Goal: Information Seeking & Learning: Learn about a topic

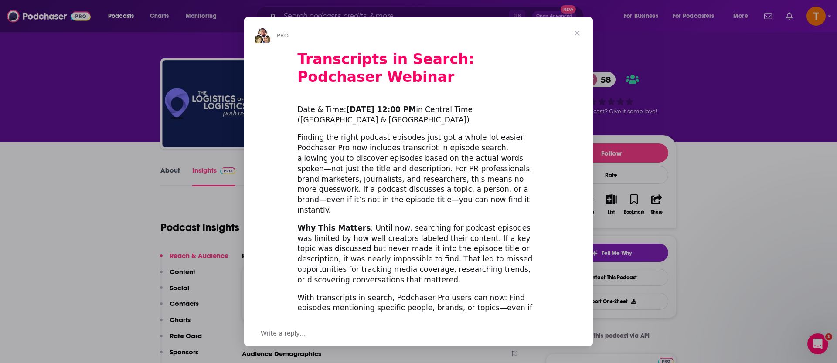
click at [582, 32] on span "Close" at bounding box center [577, 32] width 31 height 31
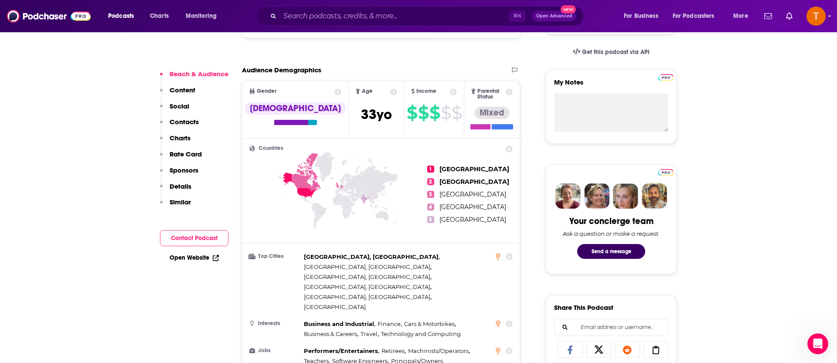
scroll to position [284, 0]
click at [199, 148] on div "Reach & Audience Content Social Contacts Charts Rate Card Sponsors Details Simi…" at bounding box center [194, 142] width 68 height 144
click at [195, 154] on p "Rate Card" at bounding box center [186, 154] width 32 height 8
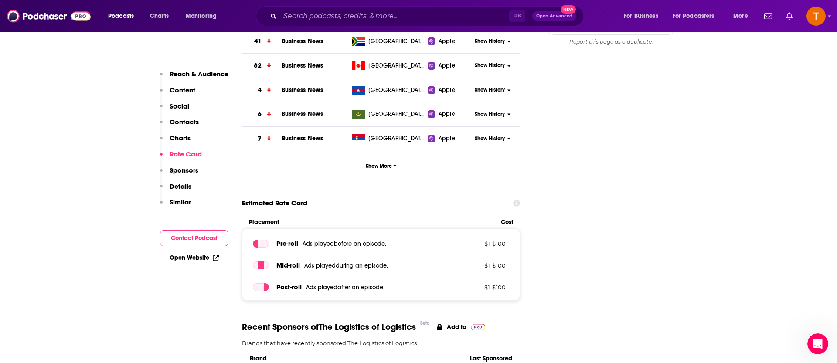
scroll to position [1147, 0]
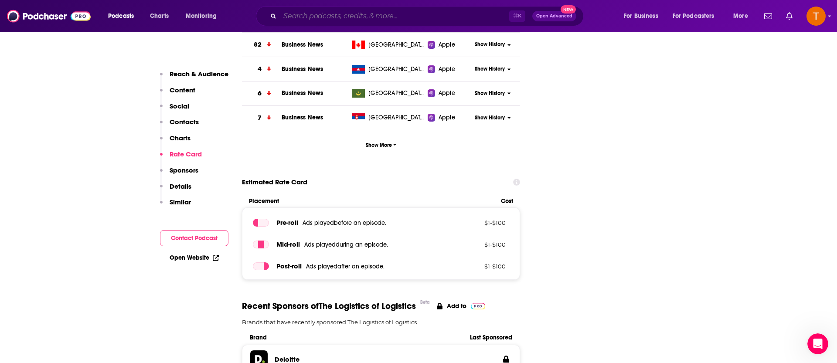
click at [358, 16] on input "Search podcasts, credits, & more..." at bounding box center [394, 16] width 229 height 14
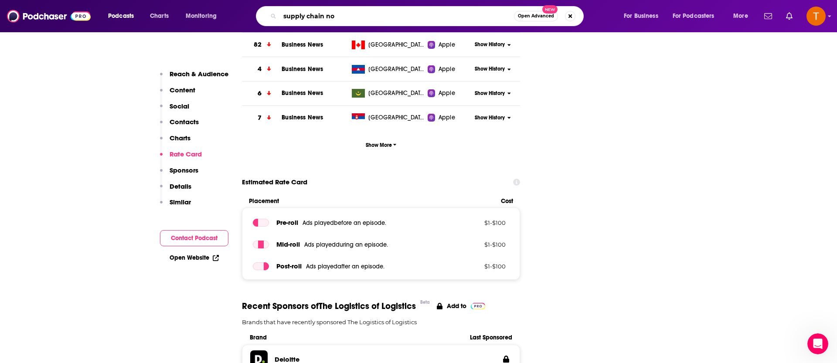
type input "supply chain now"
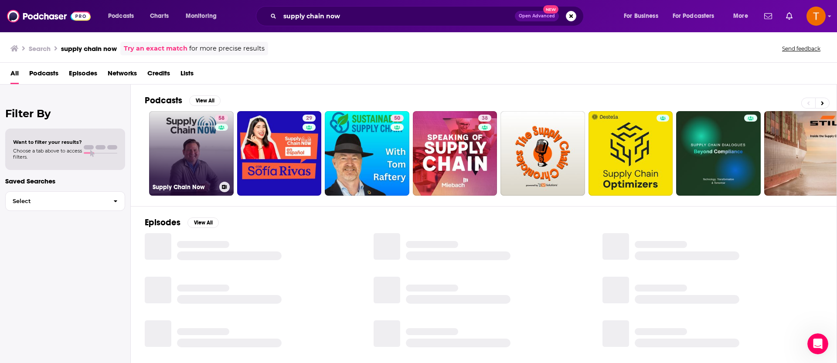
click at [210, 167] on link "58 Supply Chain Now" at bounding box center [191, 153] width 85 height 85
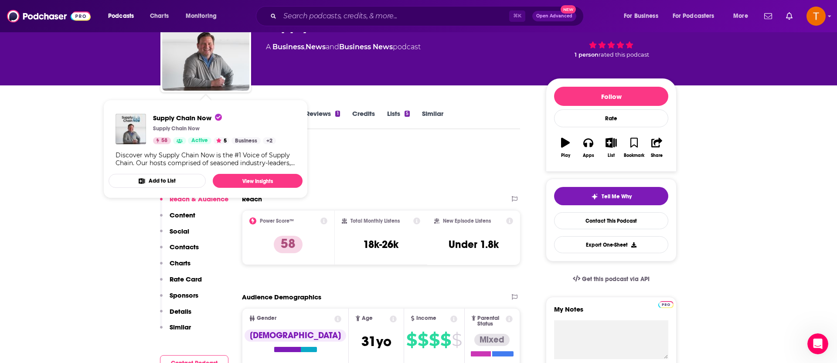
scroll to position [85, 0]
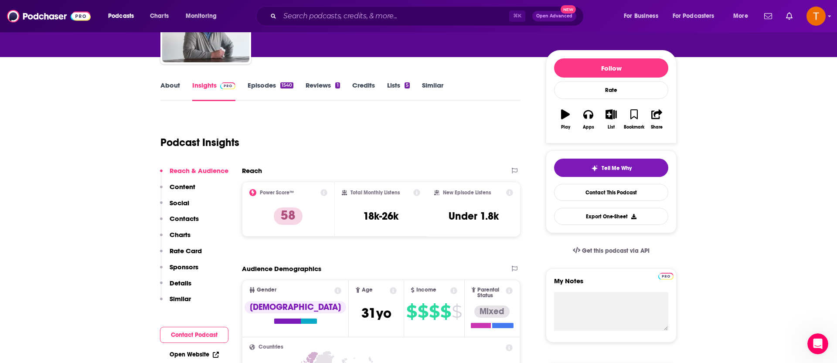
click at [276, 84] on link "Episodes 1540" at bounding box center [271, 91] width 46 height 20
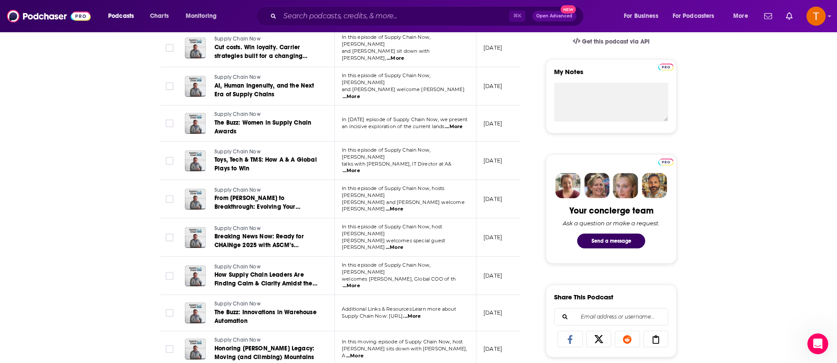
scroll to position [297, 0]
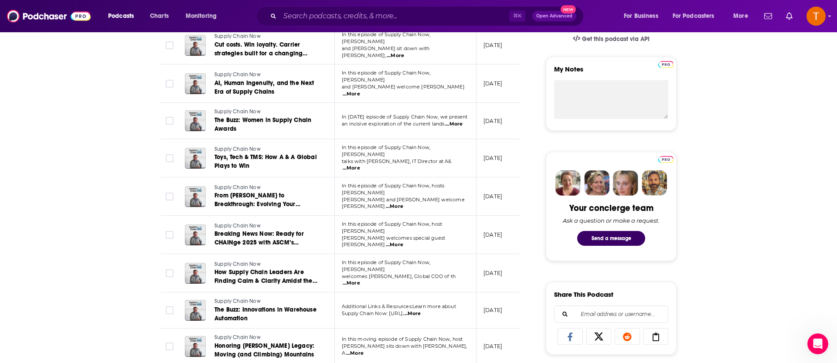
click at [403, 203] on span "...More" at bounding box center [394, 206] width 17 height 7
click at [241, 192] on span "From Brownfield to Breakthrough: Evolving Your Operations with Retrofits" at bounding box center [258, 204] width 86 height 25
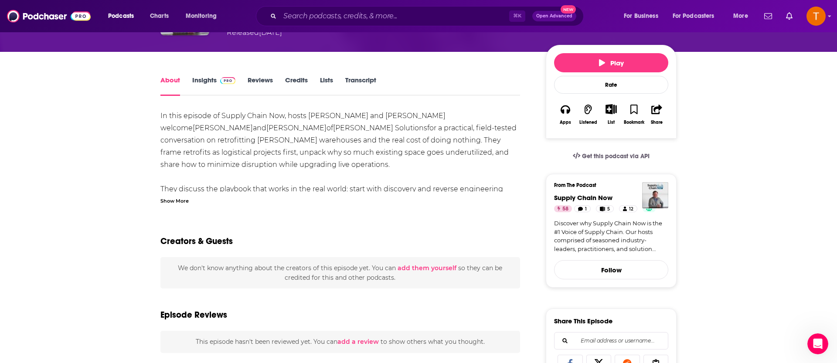
scroll to position [92, 0]
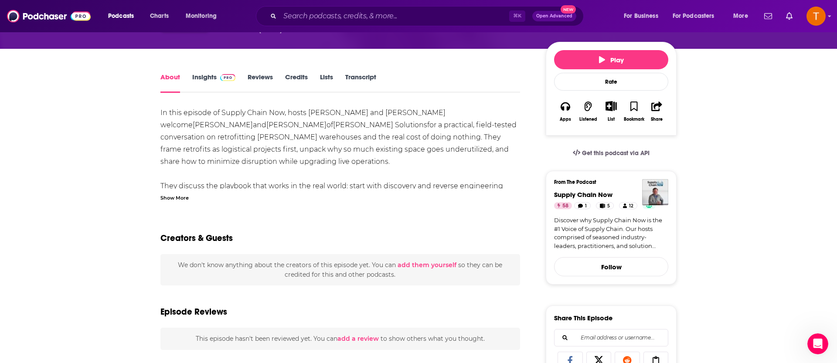
click at [188, 197] on div "Show More" at bounding box center [174, 197] width 28 height 8
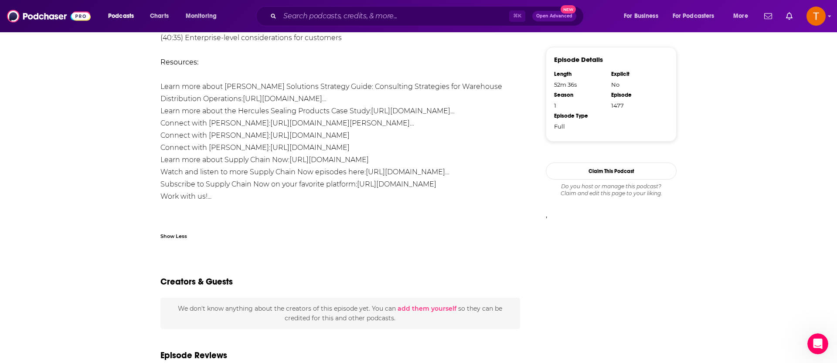
scroll to position [0, 0]
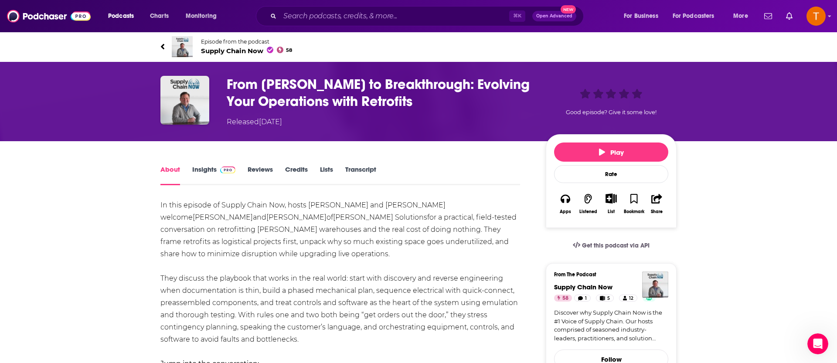
click at [284, 89] on h1 "From Brownfield to Breakthrough: Evolving Your Operations with Retrofits" at bounding box center [379, 93] width 305 height 34
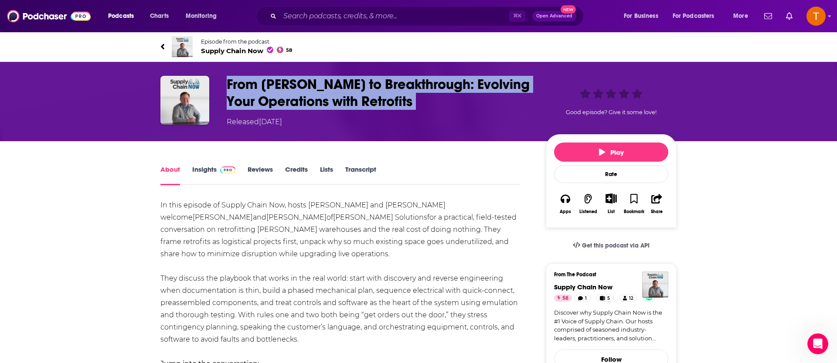
click at [284, 89] on h1 "From Brownfield to Breakthrough: Evolving Your Operations with Retrofits" at bounding box center [379, 93] width 305 height 34
copy h1 "From Brownfield to Breakthrough: Evolving Your Operations with Retrofits"
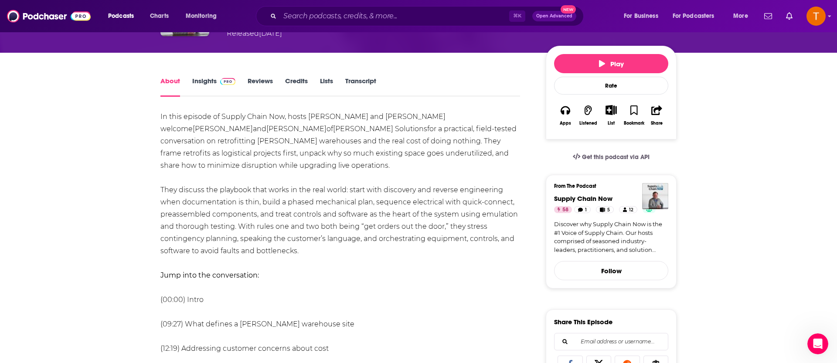
scroll to position [96, 0]
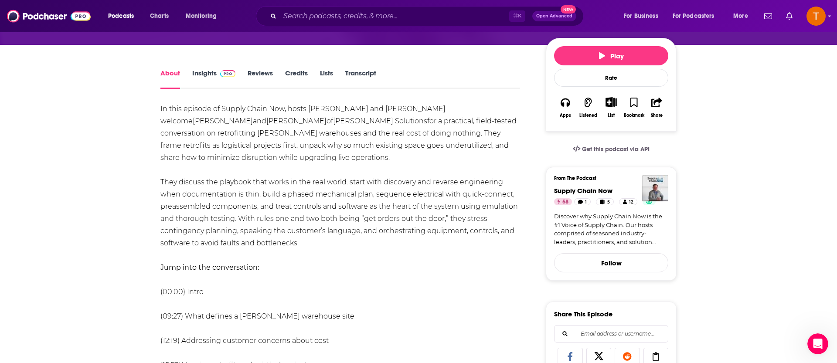
click at [211, 75] on link "Insights" at bounding box center [213, 79] width 43 height 20
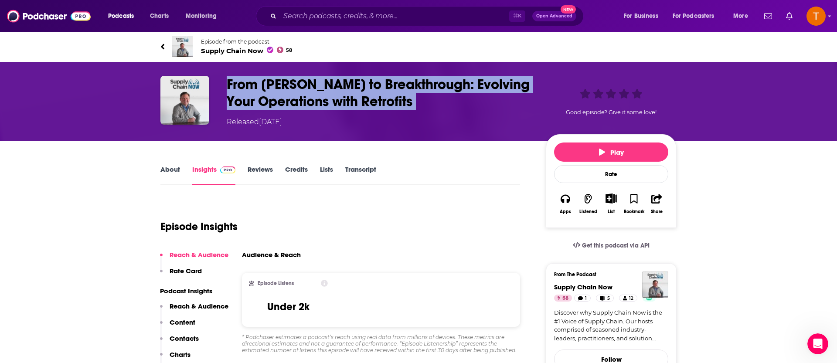
click at [168, 170] on link "About" at bounding box center [170, 175] width 20 height 20
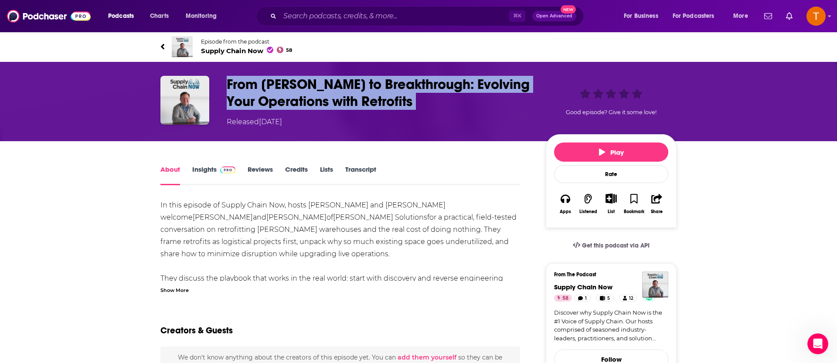
click at [221, 51] on span "Supply Chain Now 58" at bounding box center [246, 51] width 91 height 8
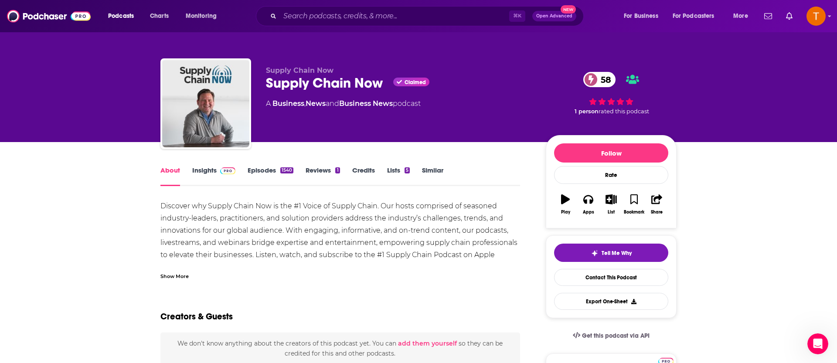
click at [200, 176] on link "Insights" at bounding box center [213, 176] width 43 height 20
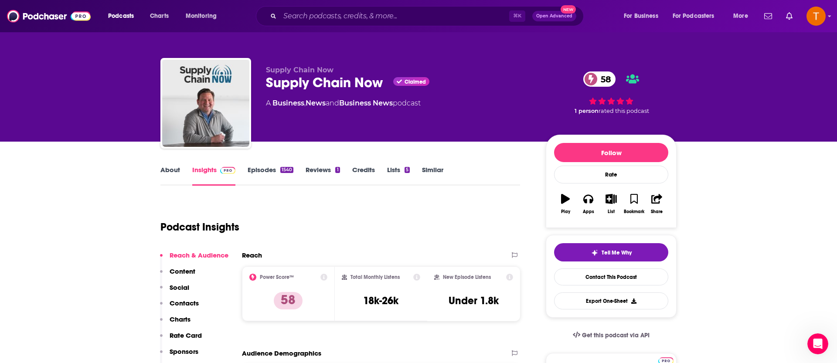
scroll to position [87, 0]
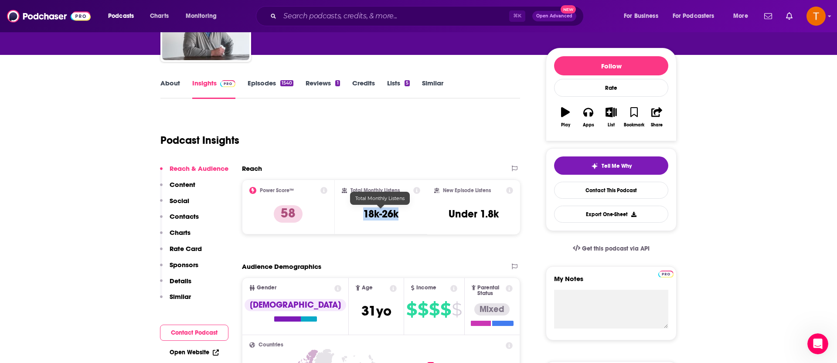
drag, startPoint x: 362, startPoint y: 216, endPoint x: 399, endPoint y: 213, distance: 37.2
click at [399, 213] on div "Total Monthly Listens 18k-26k" at bounding box center [381, 207] width 79 height 40
copy h3 "18k-26k"
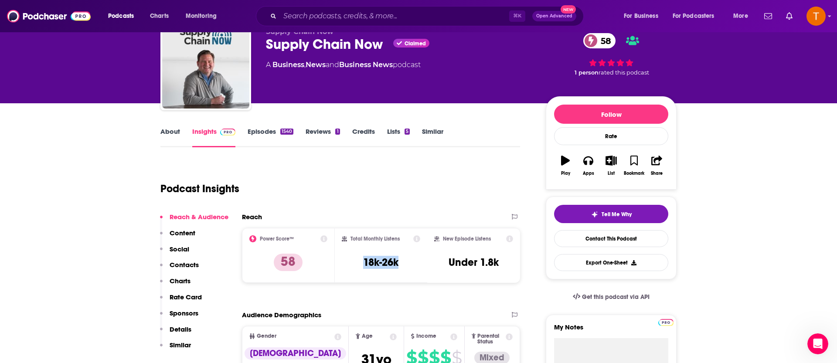
scroll to position [0, 0]
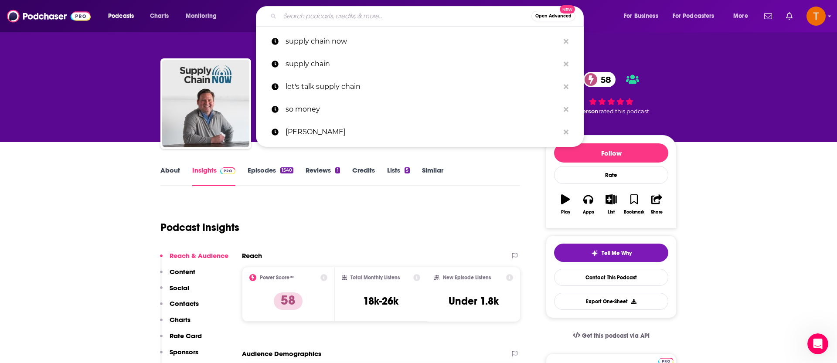
click at [307, 15] on input "Search podcasts, credits, & more..." at bounding box center [406, 16] width 252 height 14
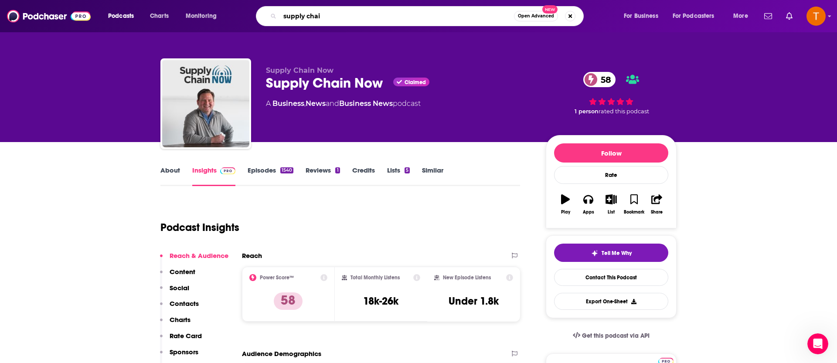
type input "supply chain"
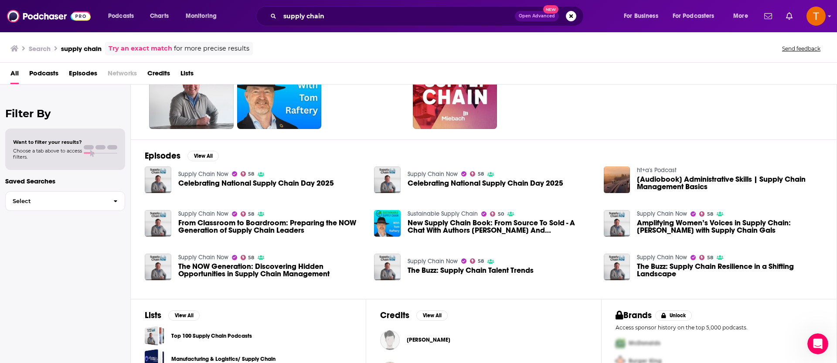
scroll to position [130, 0]
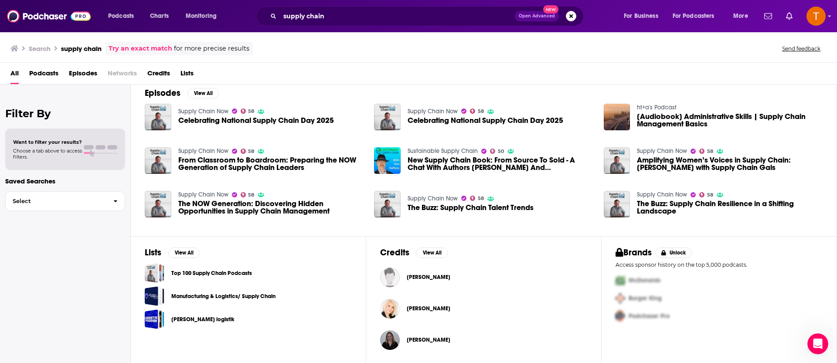
click at [219, 276] on link "Top 100 Supply Chain Podcasts" at bounding box center [211, 274] width 81 height 10
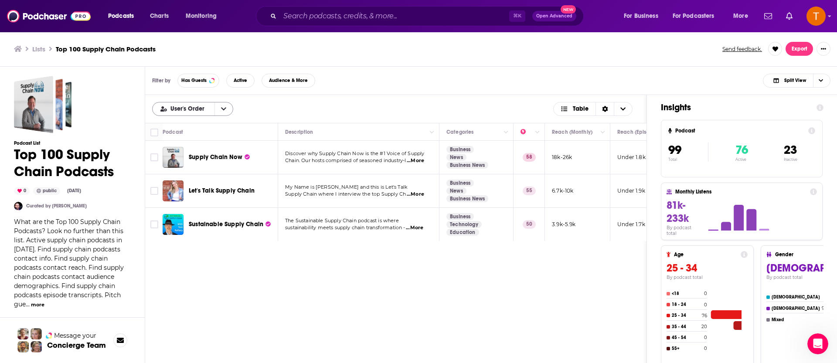
click at [211, 109] on span "User's Order" at bounding box center [184, 109] width 62 height 6
drag, startPoint x: 201, startPoint y: 148, endPoint x: 223, endPoint y: 145, distance: 22.4
click at [201, 148] on div "Power Score" at bounding box center [192, 152] width 81 height 15
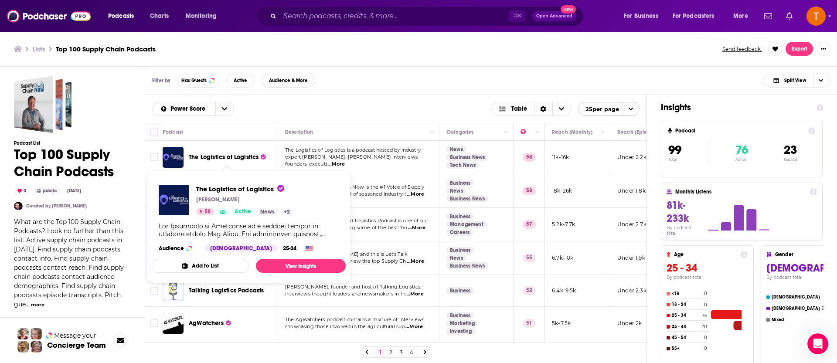
click at [227, 191] on span "The Logistics of Logistics" at bounding box center [240, 189] width 88 height 8
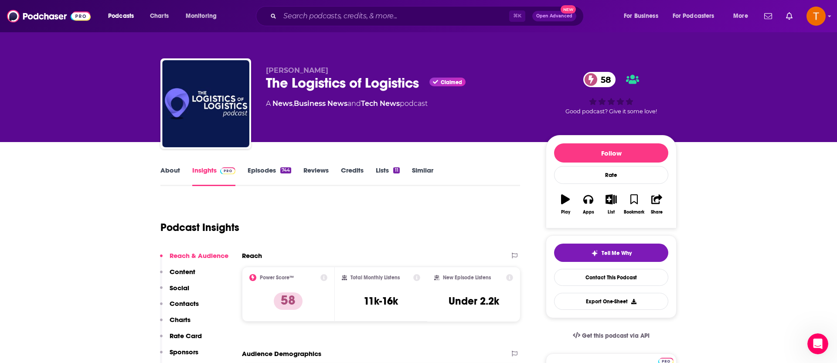
scroll to position [61, 0]
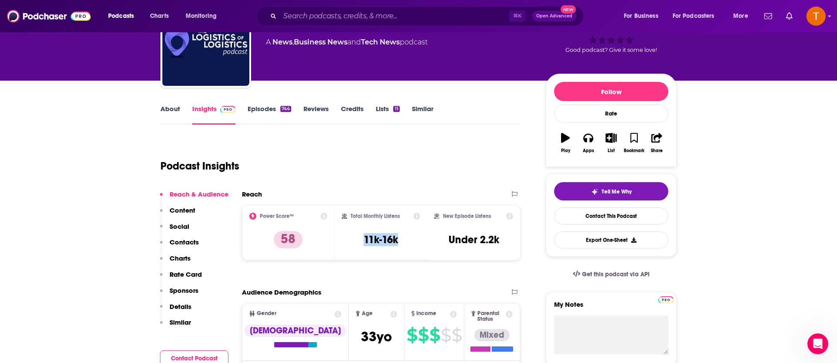
drag, startPoint x: 364, startPoint y: 241, endPoint x: 402, endPoint y: 241, distance: 37.9
click at [402, 241] on div "Total Monthly Listens 11k-16k" at bounding box center [381, 233] width 79 height 40
copy h3 "11k-16k"
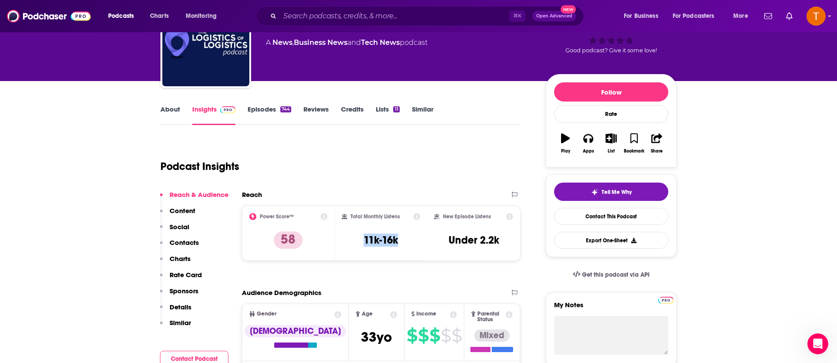
click at [250, 105] on link "Episodes 744" at bounding box center [270, 115] width 44 height 20
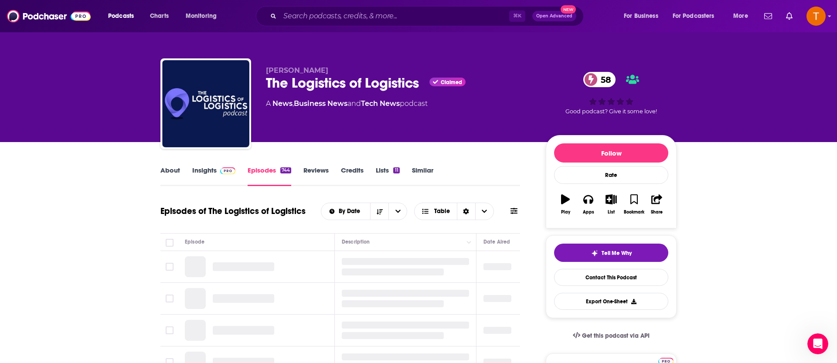
scroll to position [100, 0]
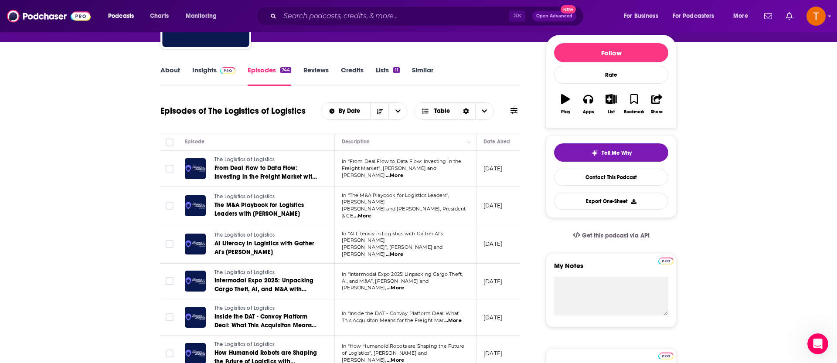
click at [403, 172] on span "...More" at bounding box center [394, 175] width 17 height 7
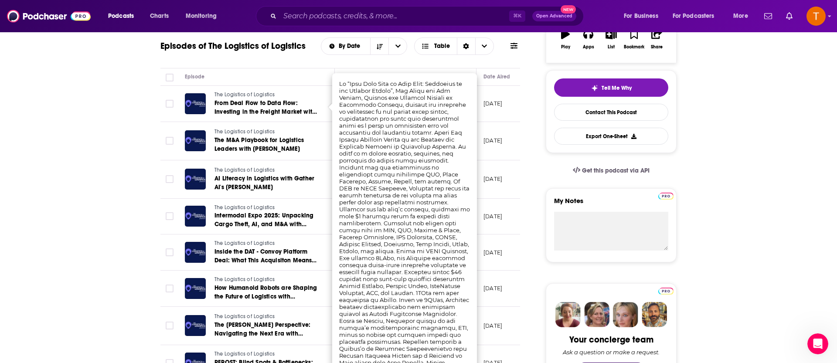
scroll to position [166, 0]
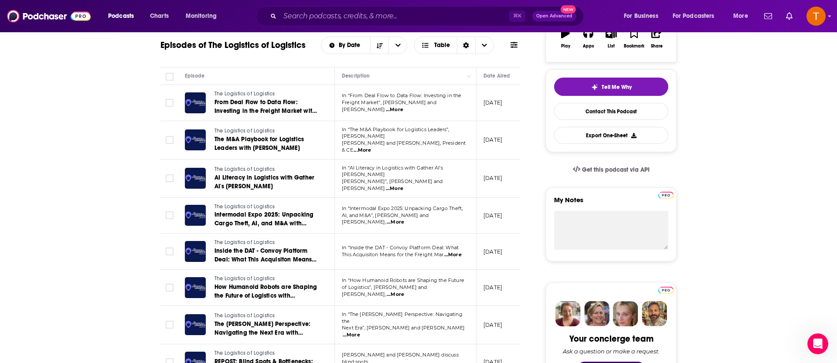
click at [404, 291] on span "...More" at bounding box center [395, 294] width 17 height 7
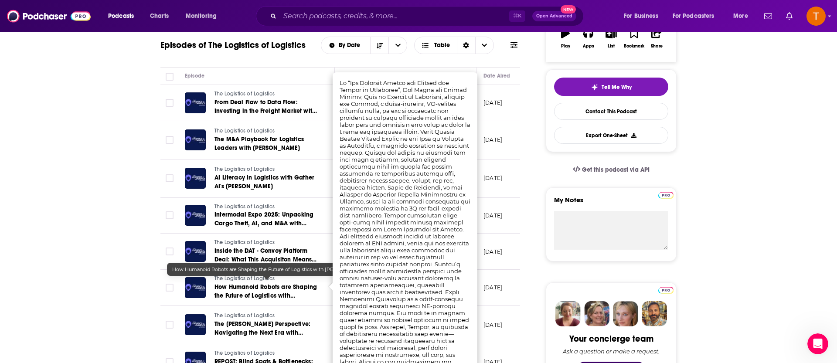
click at [259, 283] on span "How Humanoid Robots are Shaping the Future of Logistics with [PERSON_NAME]" at bounding box center [266, 295] width 102 height 25
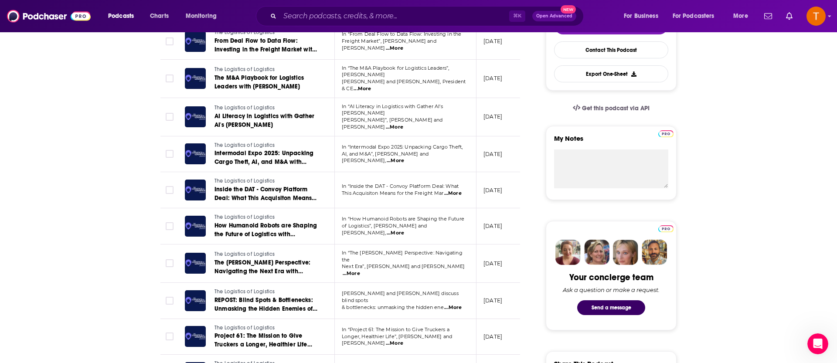
scroll to position [233, 0]
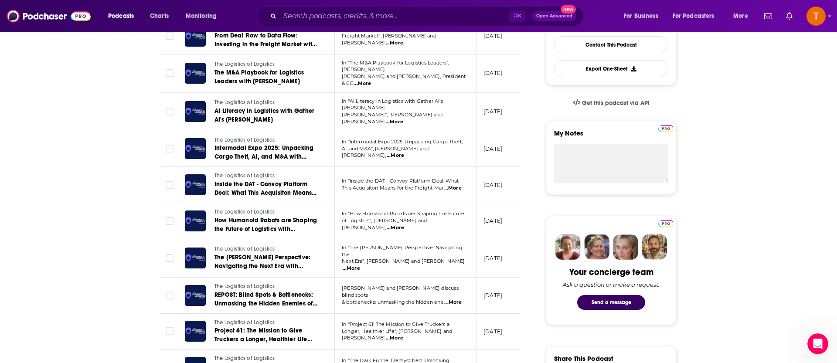
click at [360, 265] on span "...More" at bounding box center [351, 268] width 17 height 7
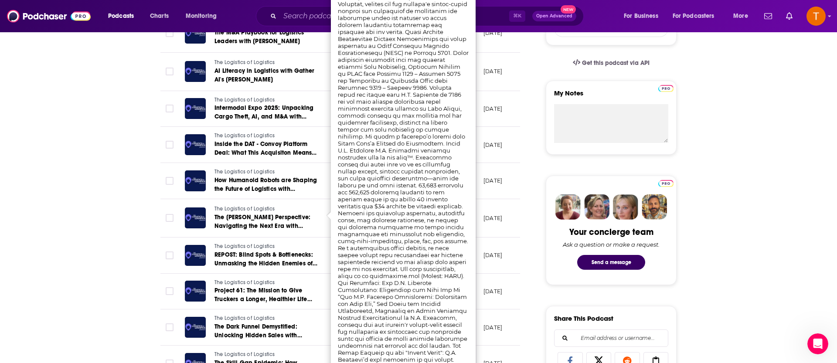
scroll to position [275, 0]
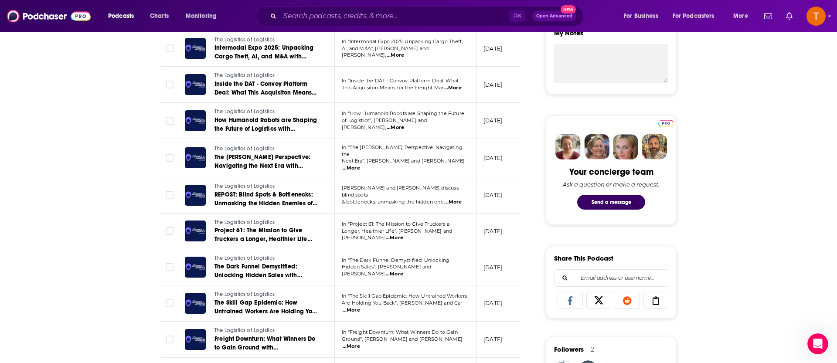
scroll to position [337, 0]
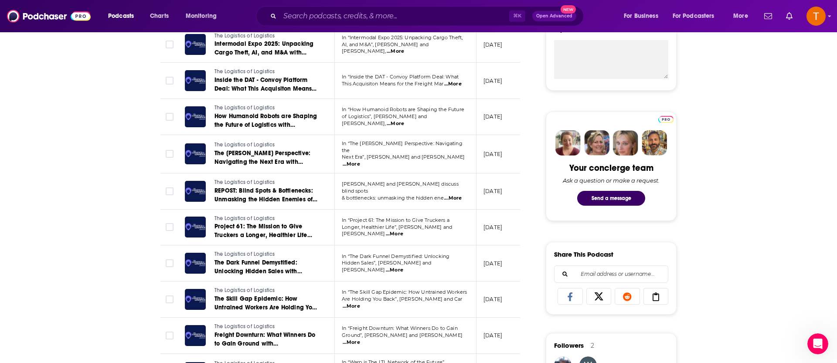
click at [360, 303] on span "...More" at bounding box center [351, 306] width 17 height 7
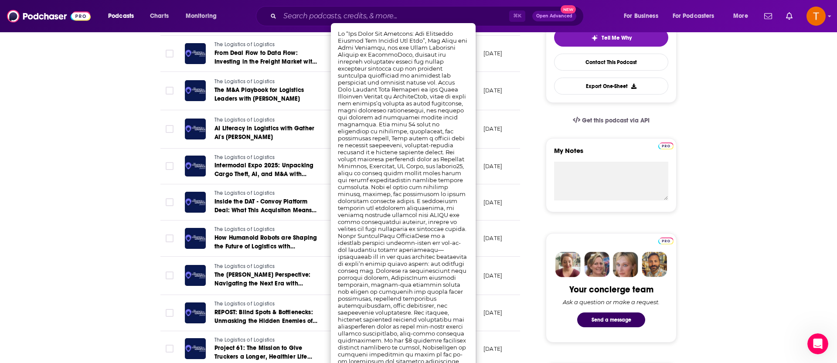
scroll to position [214, 0]
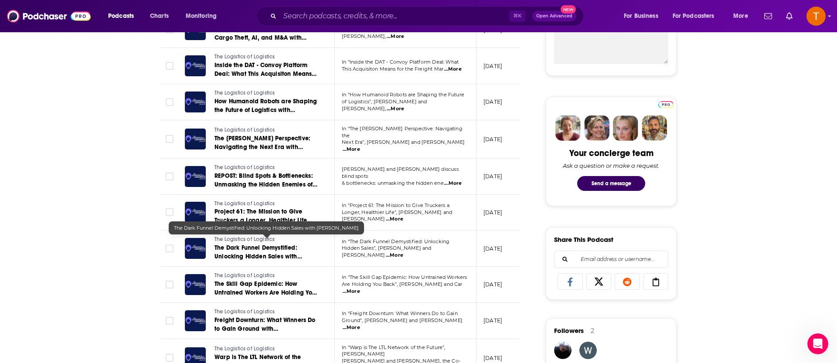
scroll to position [355, 0]
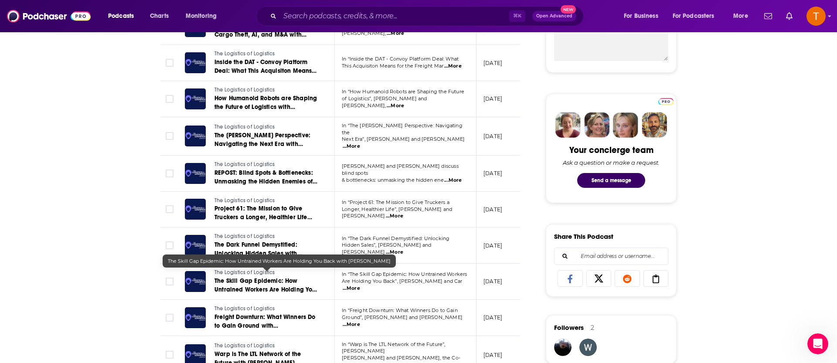
click at [263, 283] on span "The Skill Gap Epidemic: How Untrained Workers Are Holding You Back with Cary Di…" at bounding box center [266, 289] width 102 height 25
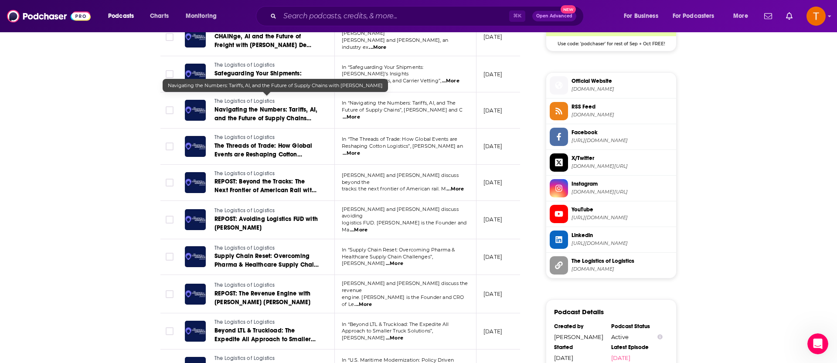
scroll to position [0, 3]
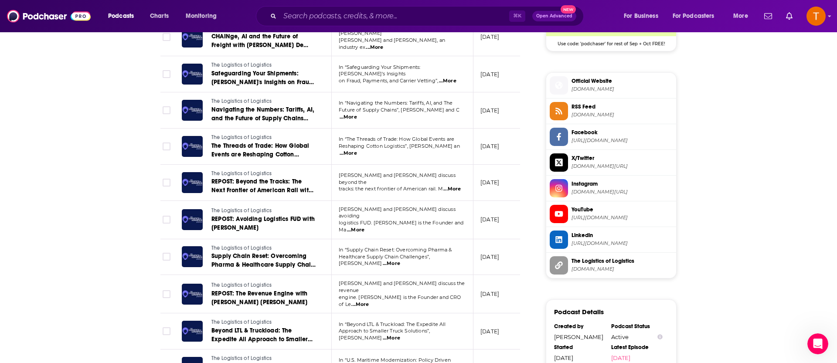
click at [357, 114] on span "...More" at bounding box center [348, 117] width 17 height 7
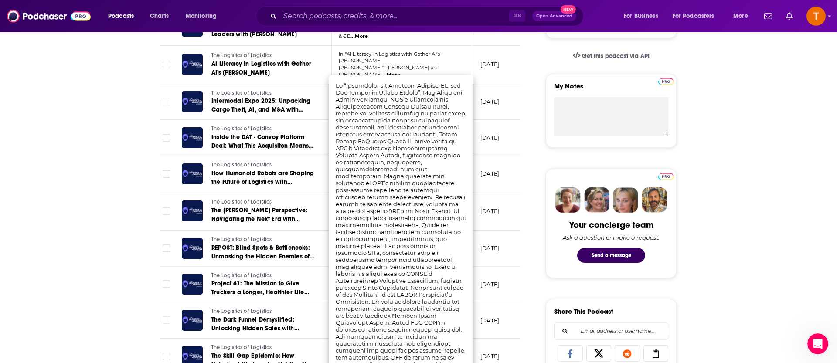
scroll to position [252, 0]
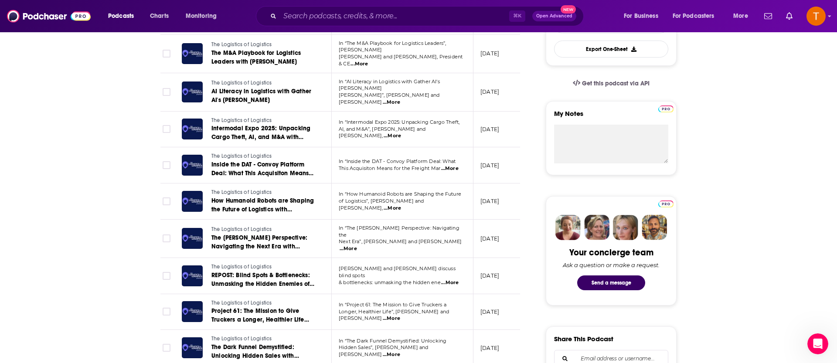
drag, startPoint x: 138, startPoint y: 217, endPoint x: 131, endPoint y: 214, distance: 7.5
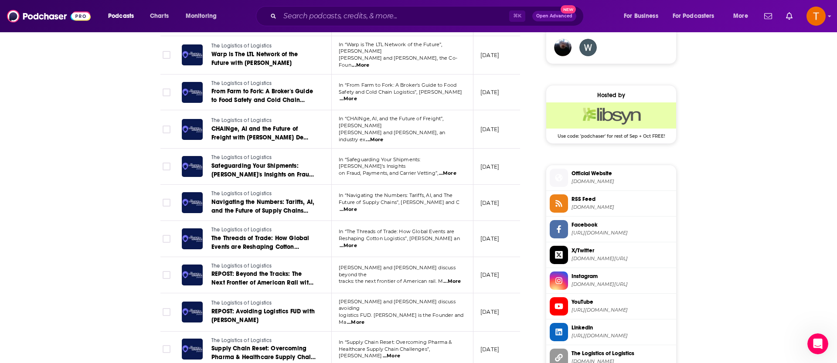
scroll to position [655, 0]
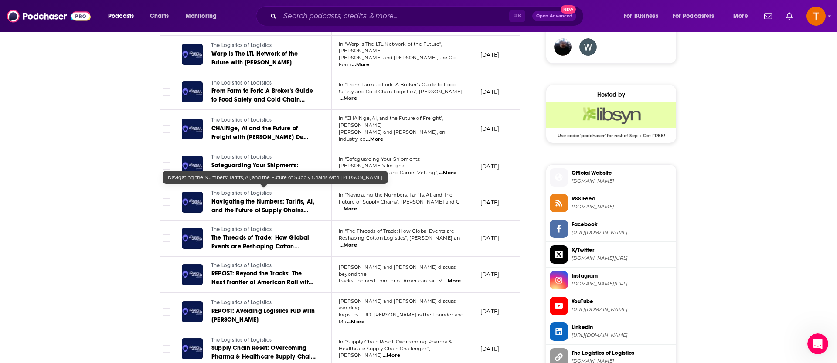
click at [280, 198] on span "Navigating the Numbers: Tariffs, AI, and the Future of Supply Chains with Corey…" at bounding box center [262, 210] width 103 height 25
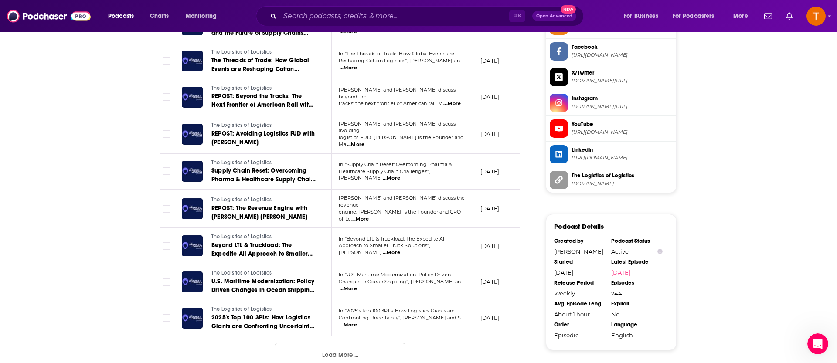
scroll to position [833, 0]
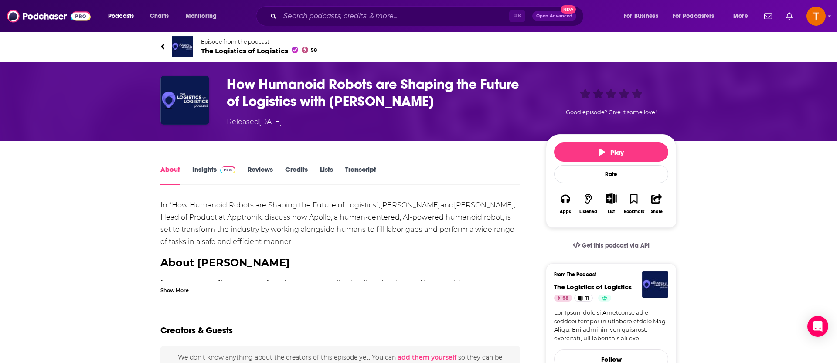
click at [328, 83] on h1 "How Humanoid Robots are Shaping the Future of Logistics with [PERSON_NAME]" at bounding box center [379, 93] width 305 height 34
click at [329, 83] on h1 "How Humanoid Robots are Shaping the Future of Logistics with [PERSON_NAME]" at bounding box center [379, 93] width 305 height 34
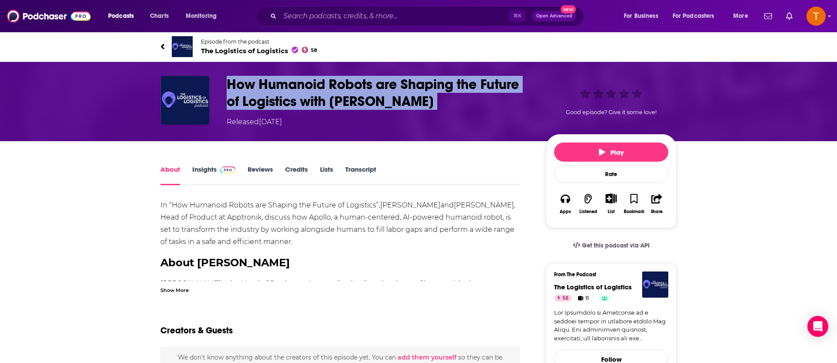
click at [328, 83] on h1 "How Humanoid Robots are Shaping the Future of Logistics with [PERSON_NAME]" at bounding box center [379, 93] width 305 height 34
copy h1 "How Humanoid Robots are Shaping the Future of Logistics with [PERSON_NAME]"
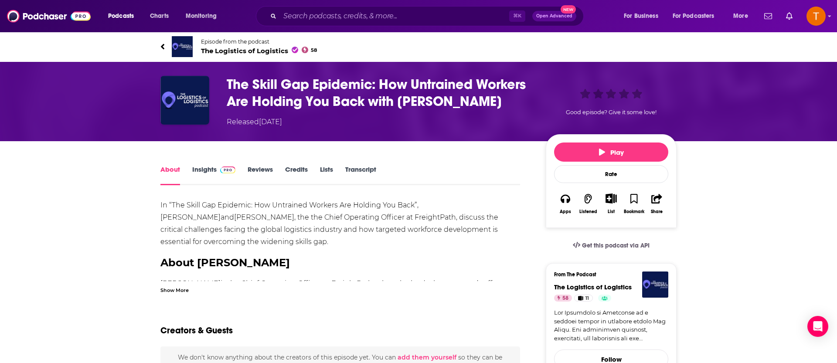
scroll to position [2, 0]
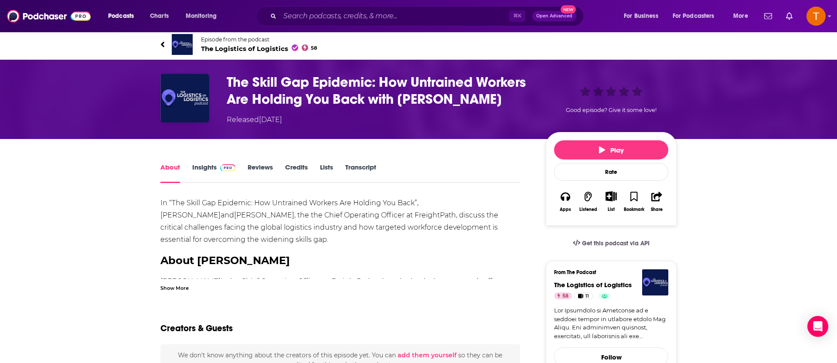
click at [321, 93] on h1 "The Skill Gap Epidemic: How Untrained Workers Are Holding You Back with [PERSON…" at bounding box center [379, 91] width 305 height 34
click at [321, 93] on h1 "The Skill Gap Epidemic: How Untrained Workers Are Holding You Back with Cary Di…" at bounding box center [379, 91] width 305 height 34
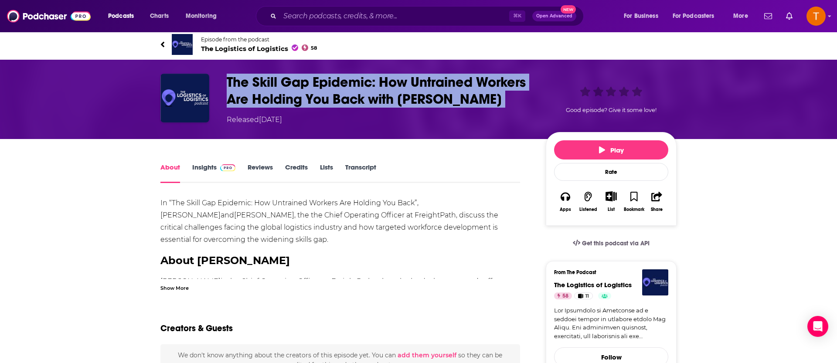
click at [321, 93] on h1 "The Skill Gap Epidemic: How Untrained Workers Are Holding You Back with Cary Di…" at bounding box center [379, 91] width 305 height 34
copy h1 "The Skill Gap Epidemic: How Untrained Workers Are Holding You Back with Cary Di…"
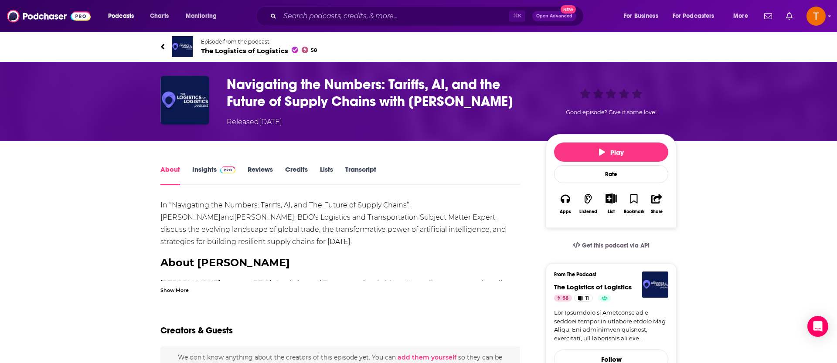
click at [320, 81] on h1 "Navigating the Numbers: Tariffs, AI, and the Future of Supply Chains with Corey…" at bounding box center [379, 93] width 305 height 34
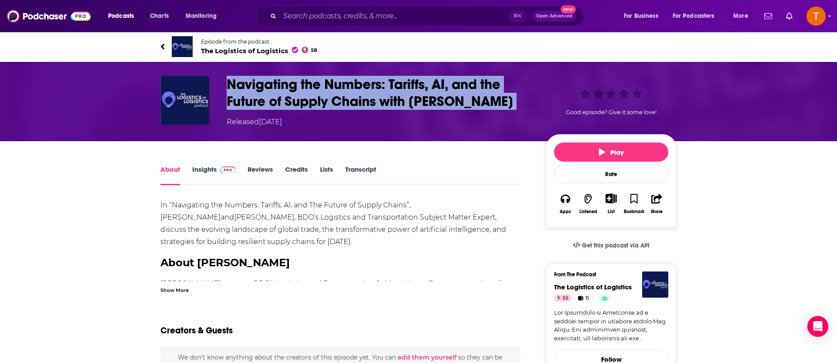
click at [320, 81] on h1 "Navigating the Numbers: Tariffs, AI, and the Future of Supply Chains with Corey…" at bounding box center [379, 93] width 305 height 34
copy h1 "Navigating the Numbers: Tariffs, AI, and the Future of Supply Chains with Corey…"
click at [319, 77] on h1 "Navigating the Numbers: Tariffs, AI, and the Future of Supply Chains with Corey…" at bounding box center [379, 93] width 305 height 34
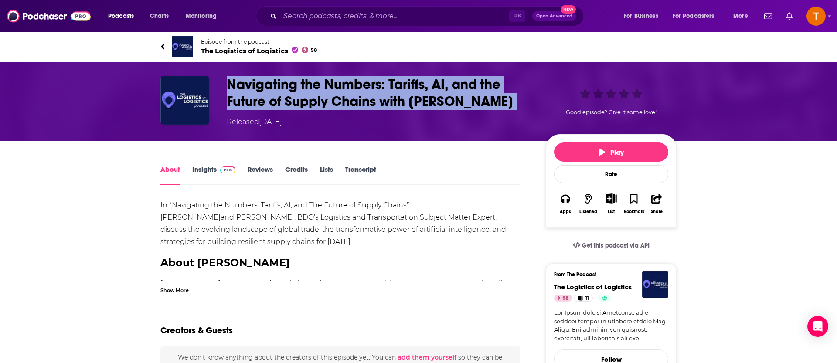
copy h1 "Navigating the Numbers: Tariffs, AI, and the Future of Supply Chains with Corey…"
